Goal: Information Seeking & Learning: Learn about a topic

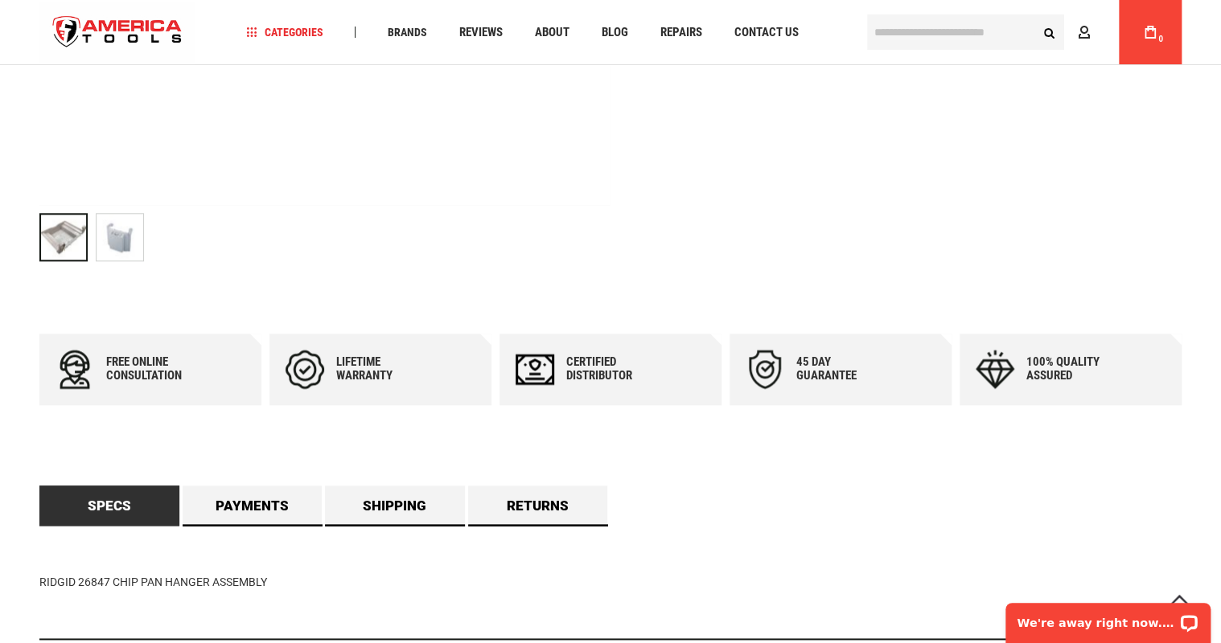
scroll to position [643, 0]
click at [125, 236] on img "RIDGID 26847 CHIP PAN HANGER ASSEMBLY" at bounding box center [120, 236] width 47 height 47
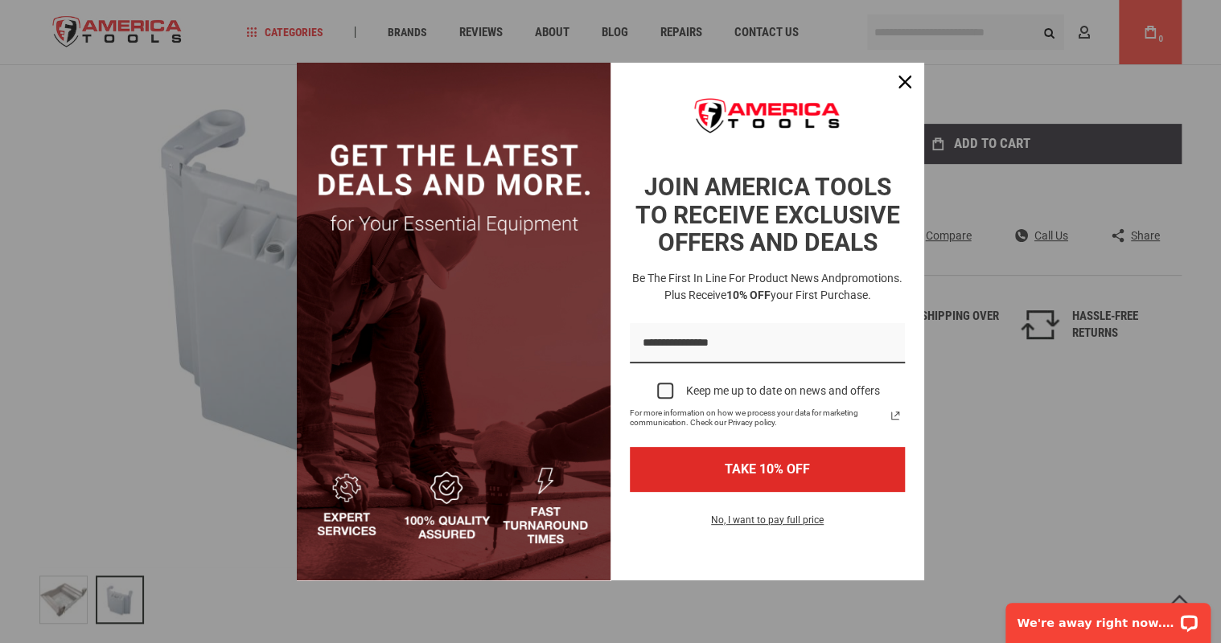
scroll to position [257, 0]
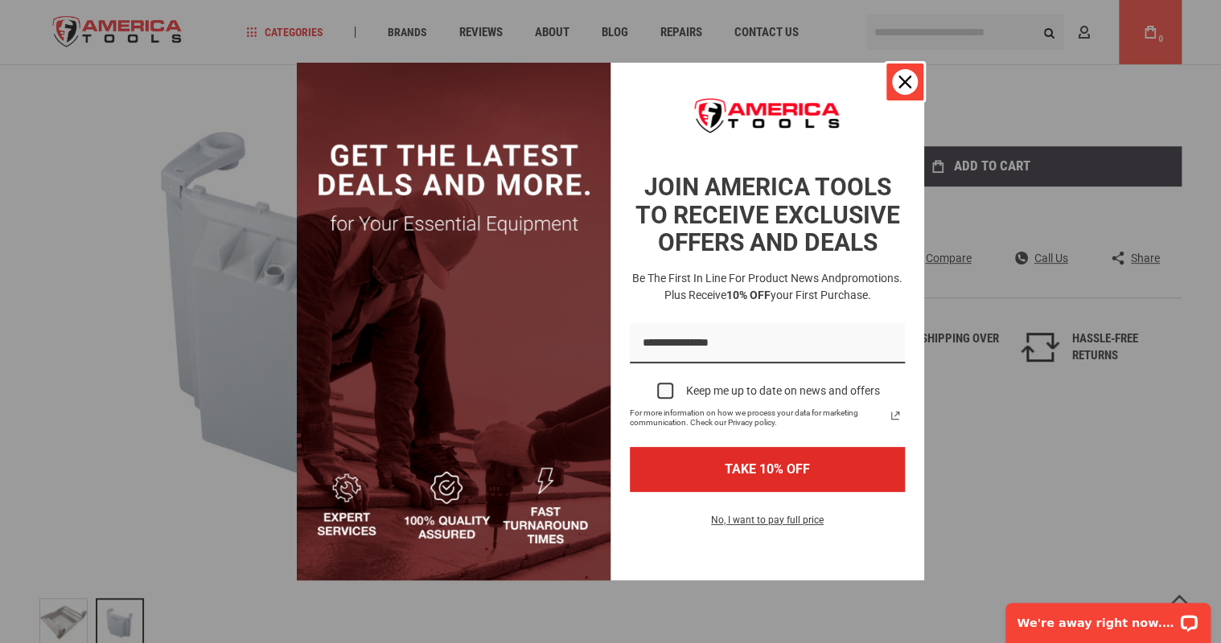
click at [898, 76] on icon "close icon" at bounding box center [904, 82] width 13 height 13
click at [898, 76] on div "Ridgid 26847 chip pan hanger assembly Available on Special Order SKU 26847 $272…" at bounding box center [925, 208] width 514 height 378
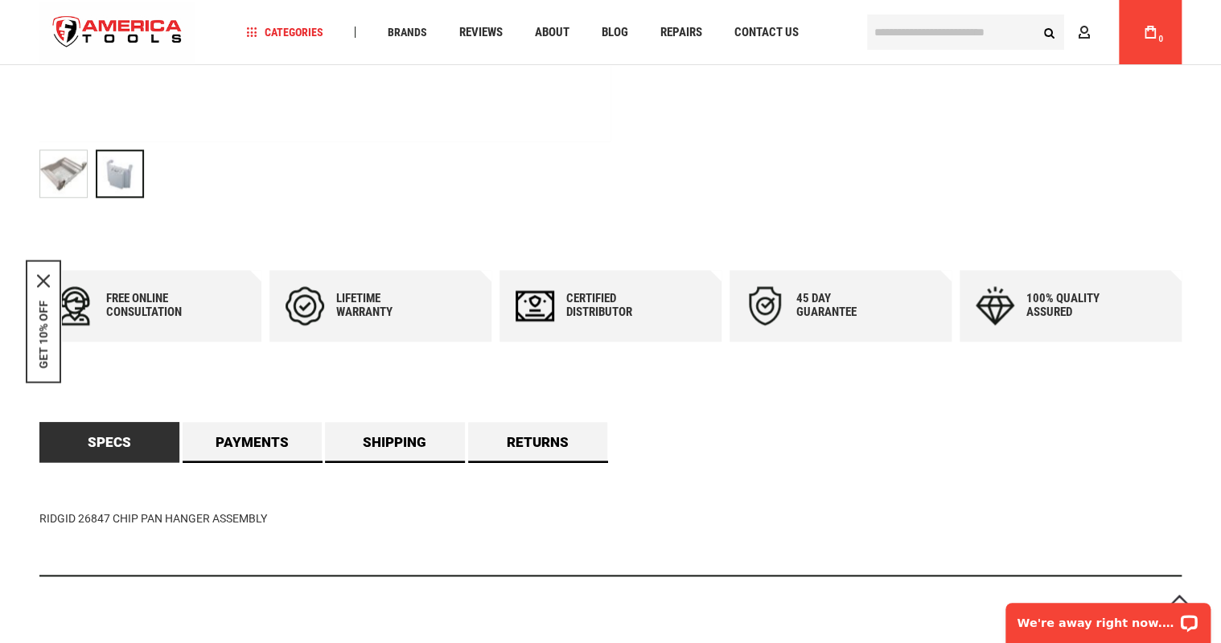
scroll to position [708, 0]
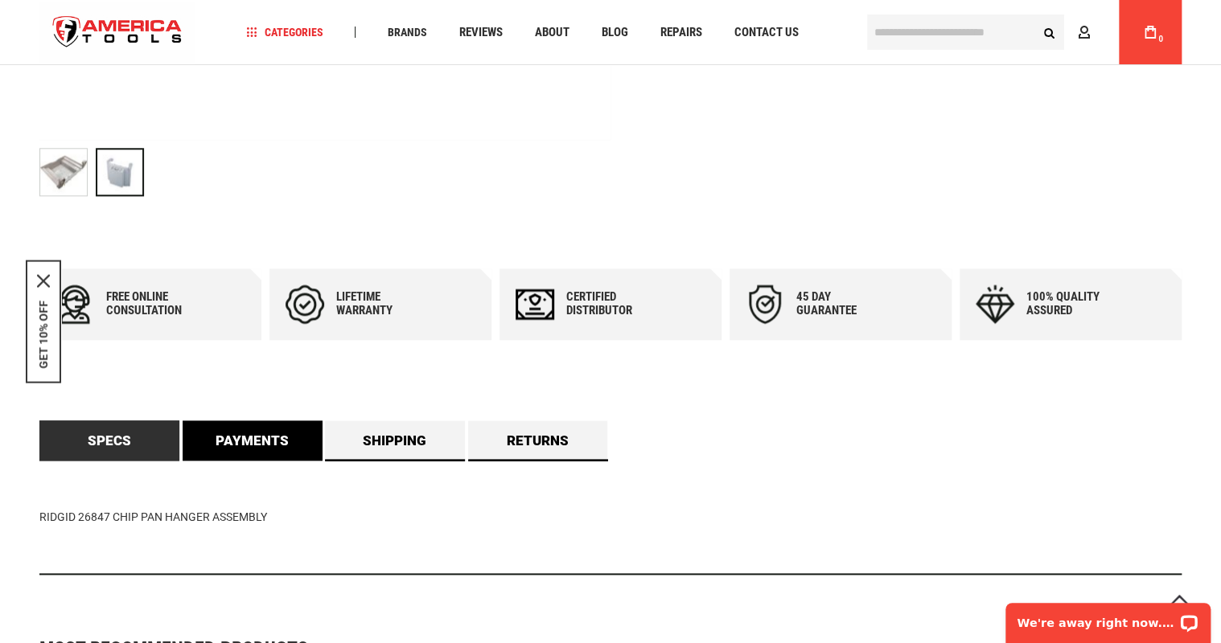
click at [256, 436] on link "Payments" at bounding box center [253, 441] width 140 height 40
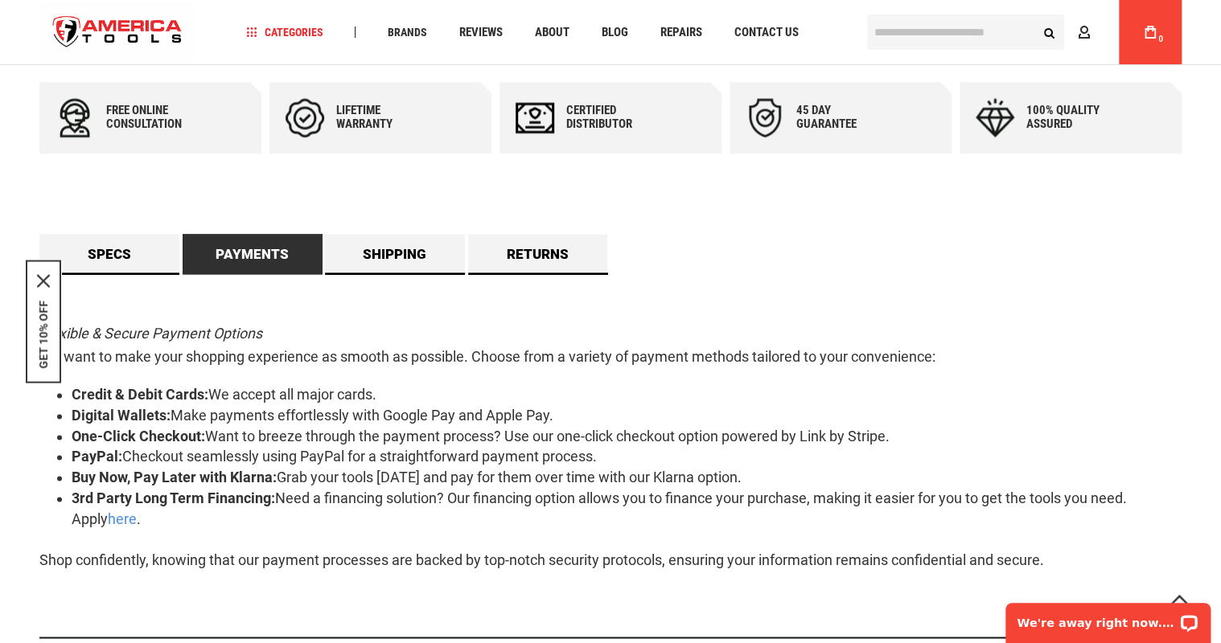
scroll to position [901, 0]
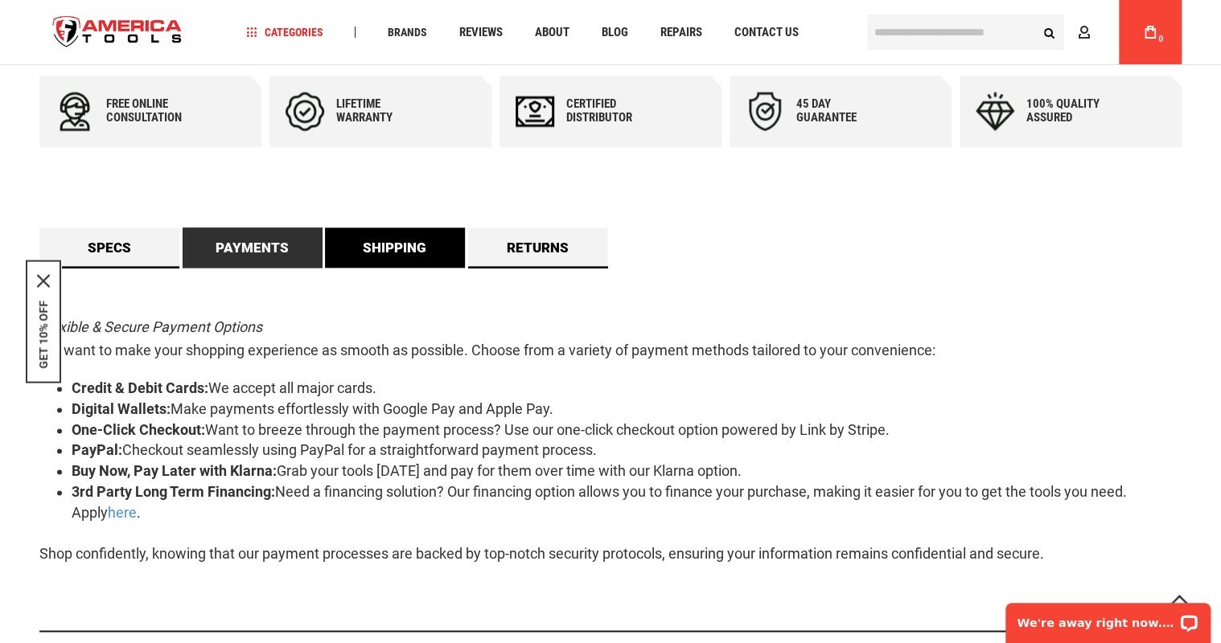
click at [402, 239] on link "Shipping" at bounding box center [395, 248] width 140 height 40
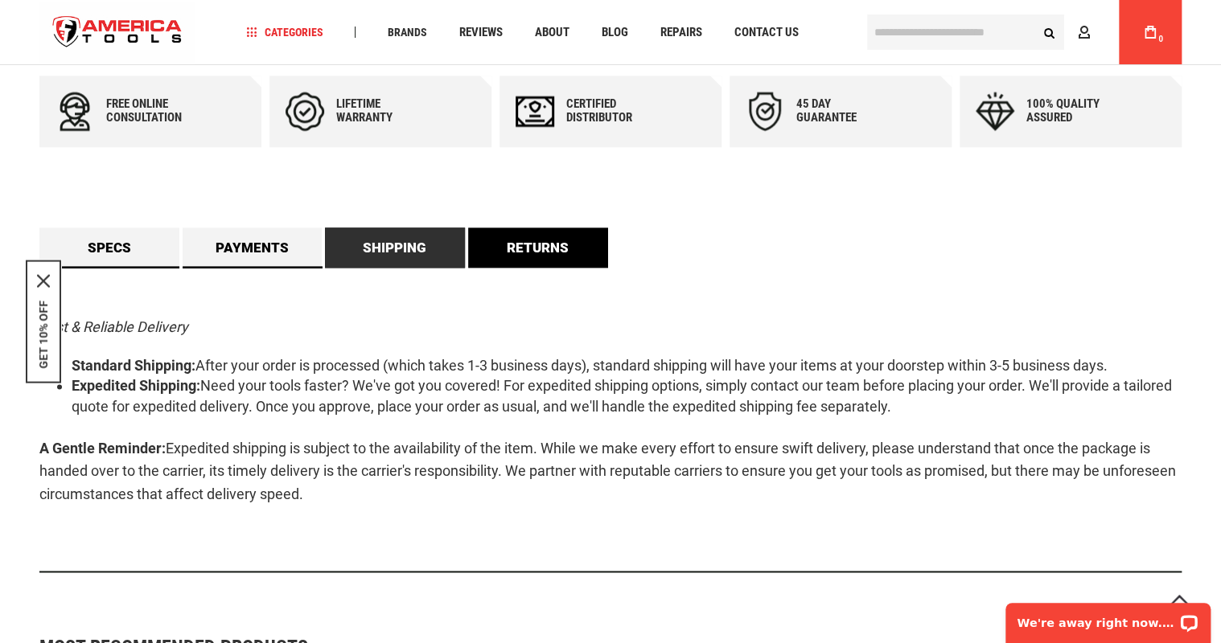
click at [541, 244] on link "Returns" at bounding box center [538, 248] width 140 height 40
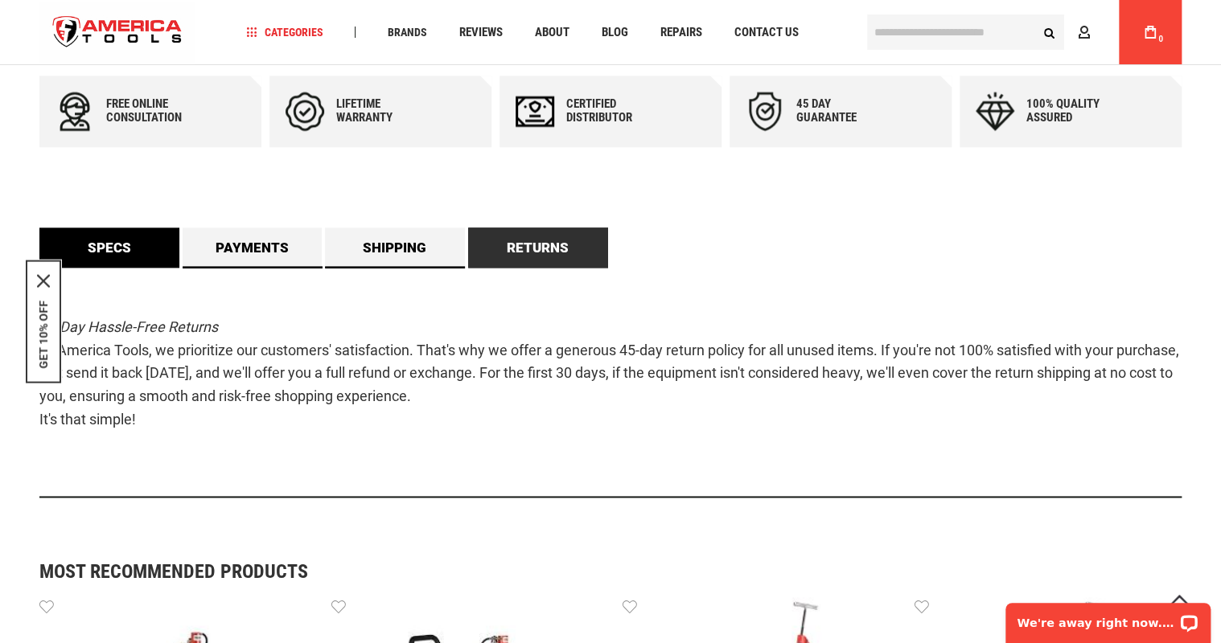
click at [119, 244] on link "Specs" at bounding box center [109, 248] width 140 height 40
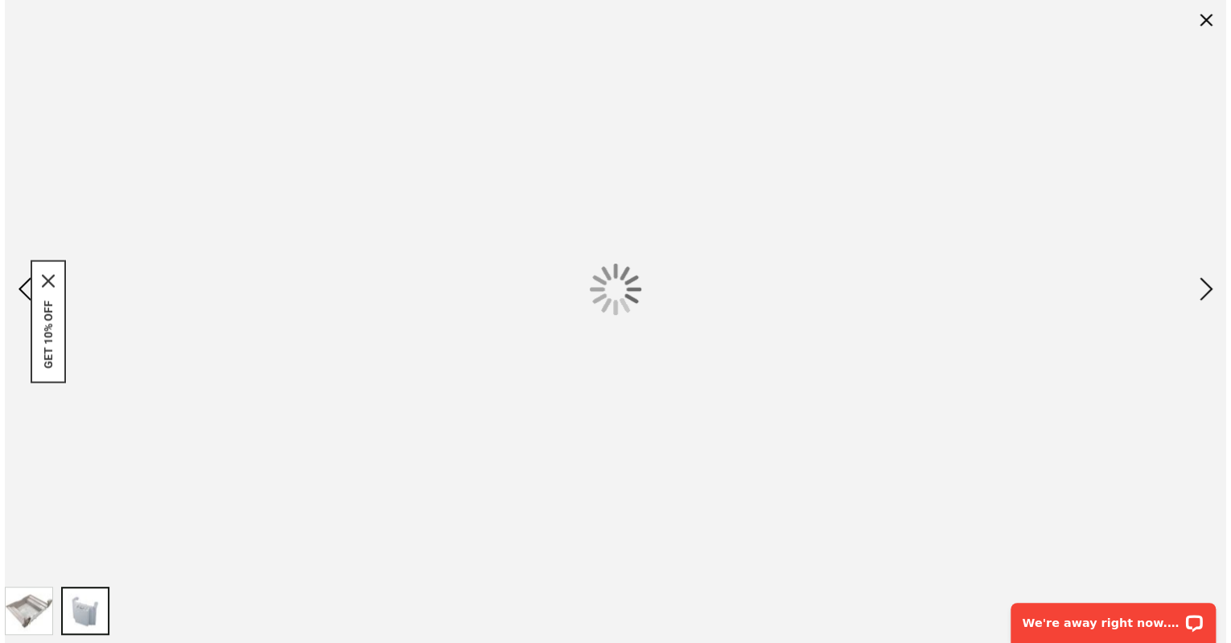
scroll to position [0, 0]
